Goal: Find specific page/section: Find specific page/section

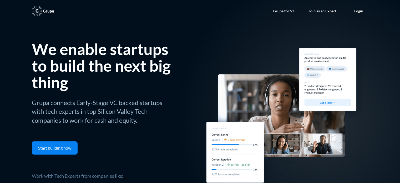
click at [47, 13] on img "home" at bounding box center [43, 11] width 23 height 11
click at [53, 12] on img "home" at bounding box center [43, 11] width 23 height 11
